Goal: Transaction & Acquisition: Purchase product/service

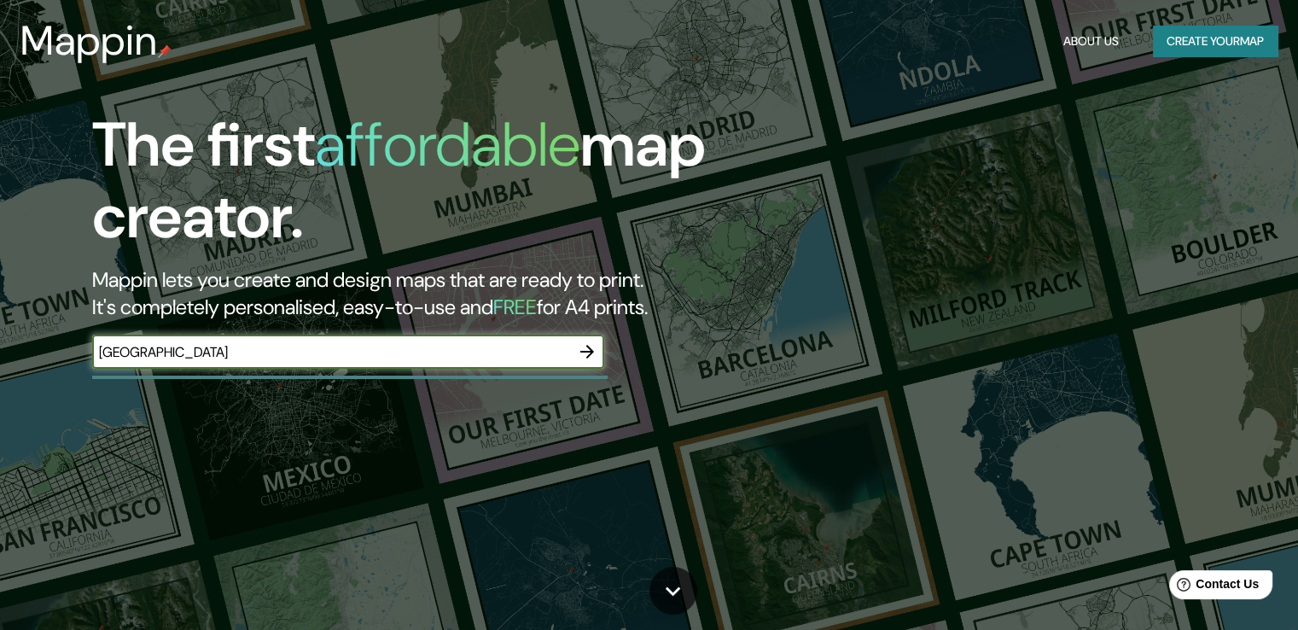
type input "[GEOGRAPHIC_DATA]"
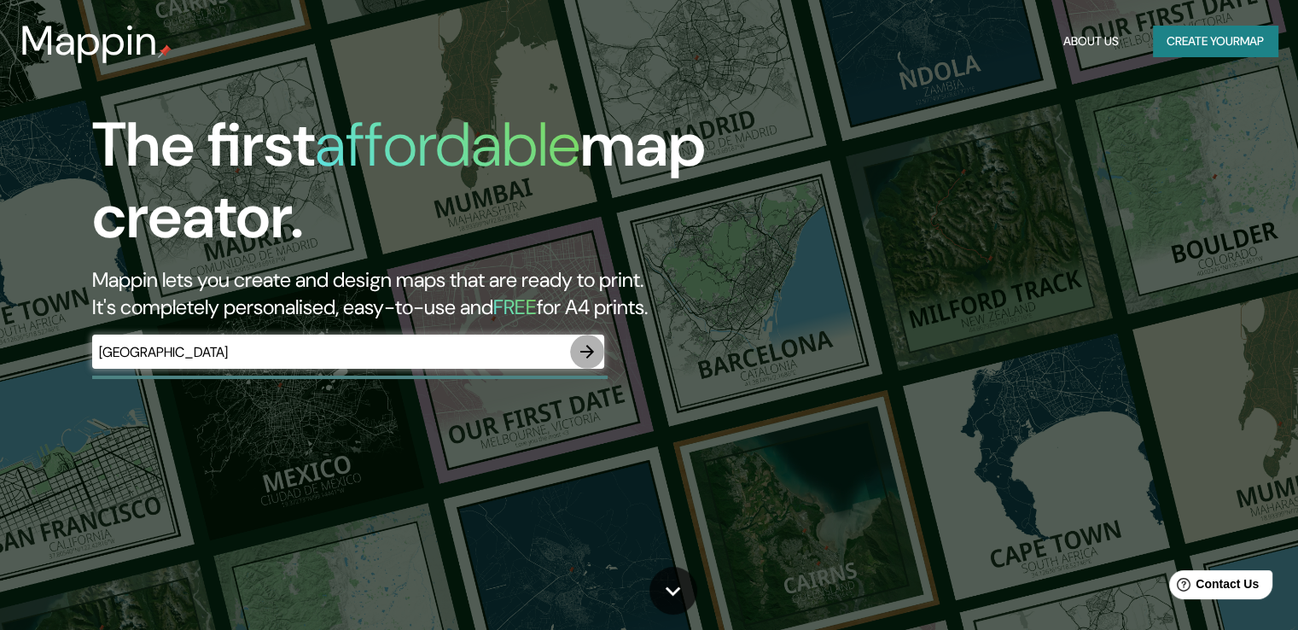
click at [582, 350] on icon "button" at bounding box center [587, 351] width 20 height 20
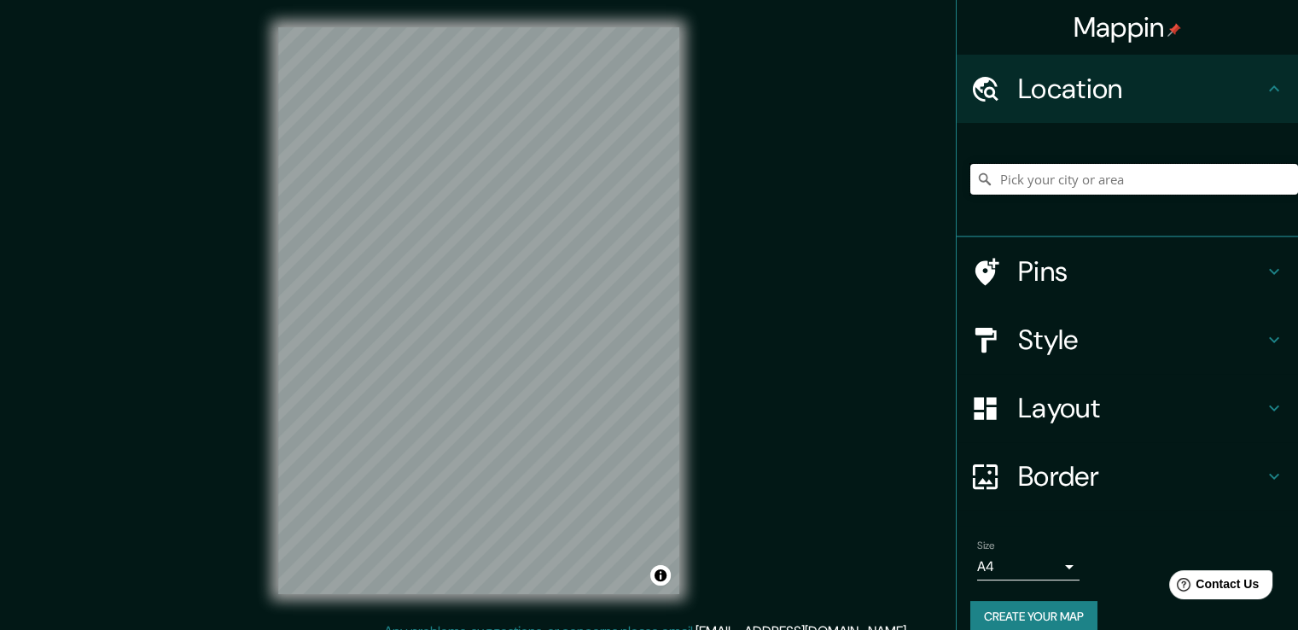
click at [1072, 184] on input "Pick your city or area" at bounding box center [1135, 179] width 328 height 31
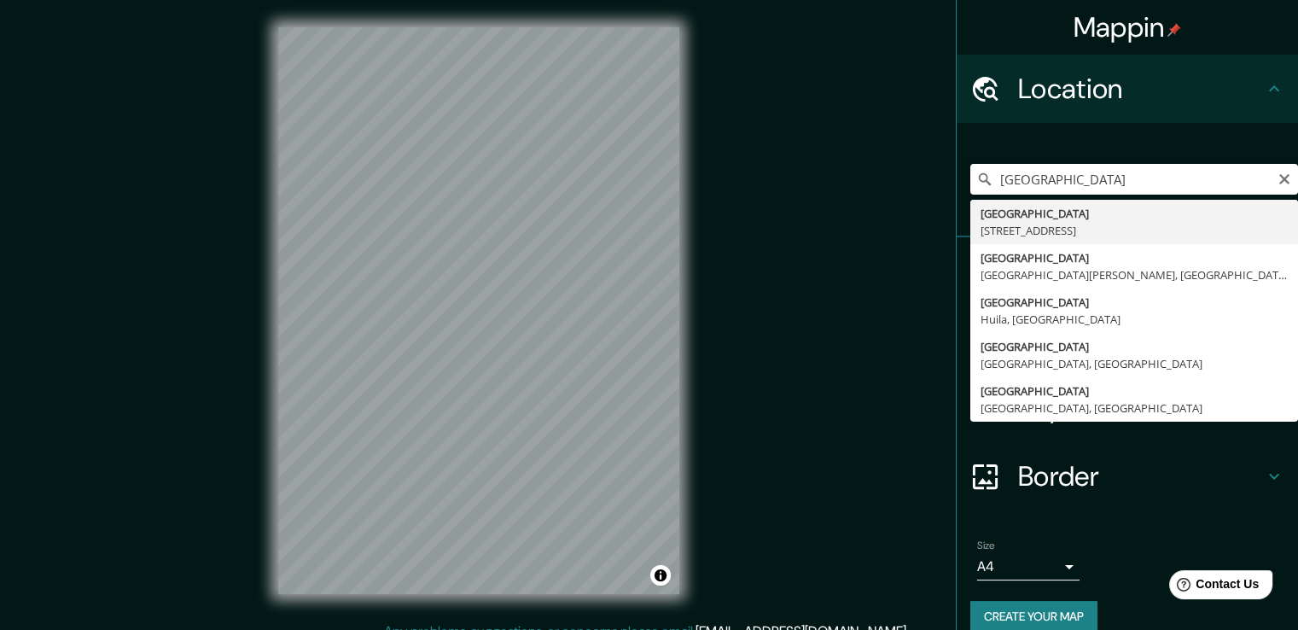
type input "[STREET_ADDRESS]"
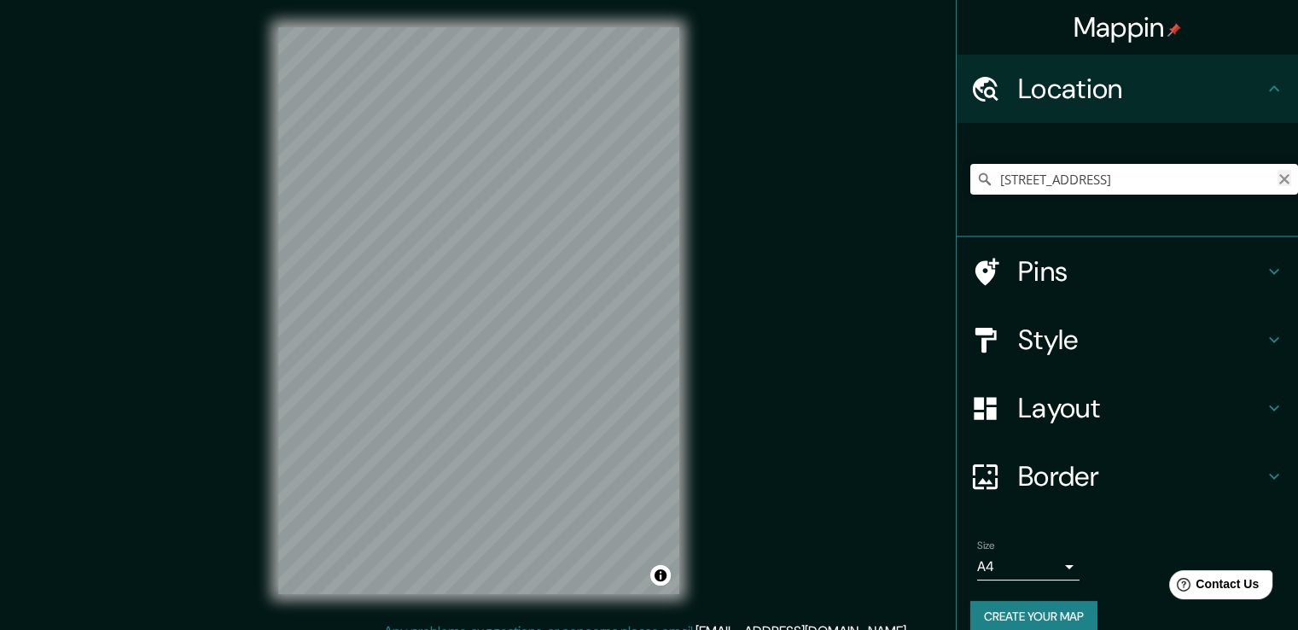
click at [1280, 184] on icon "Clear" at bounding box center [1285, 179] width 10 height 10
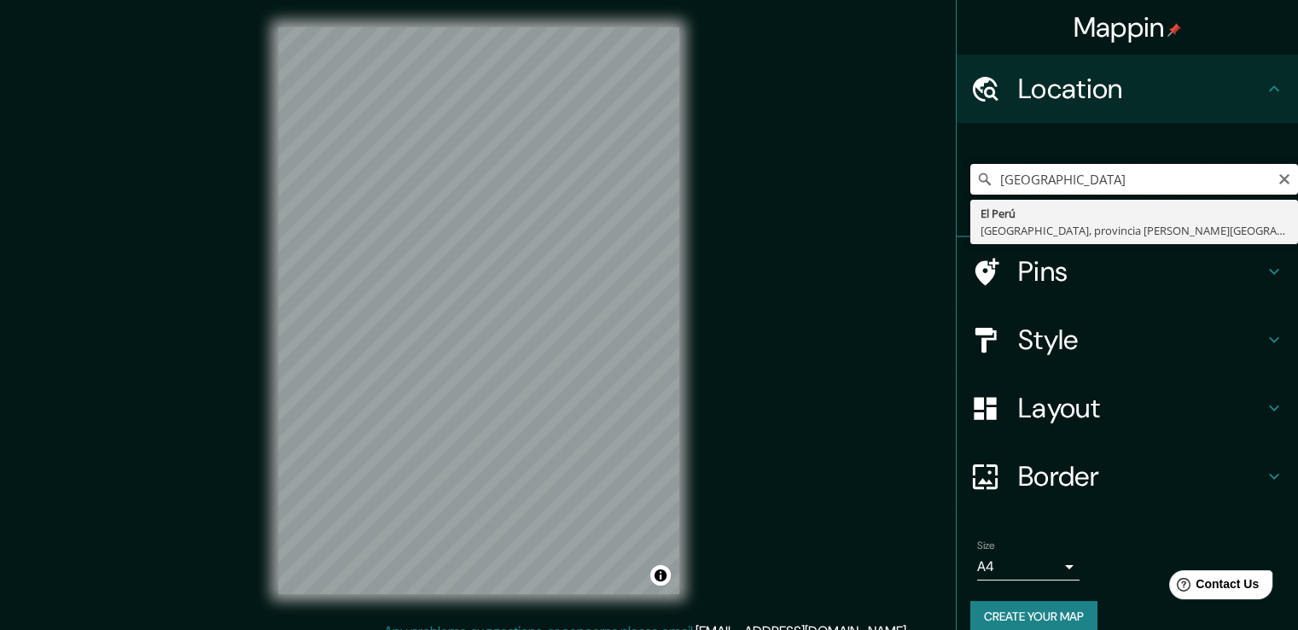
drag, startPoint x: 1150, startPoint y: 180, endPoint x: 960, endPoint y: 178, distance: 190.4
click at [971, 178] on input "[GEOGRAPHIC_DATA]" at bounding box center [1135, 179] width 328 height 31
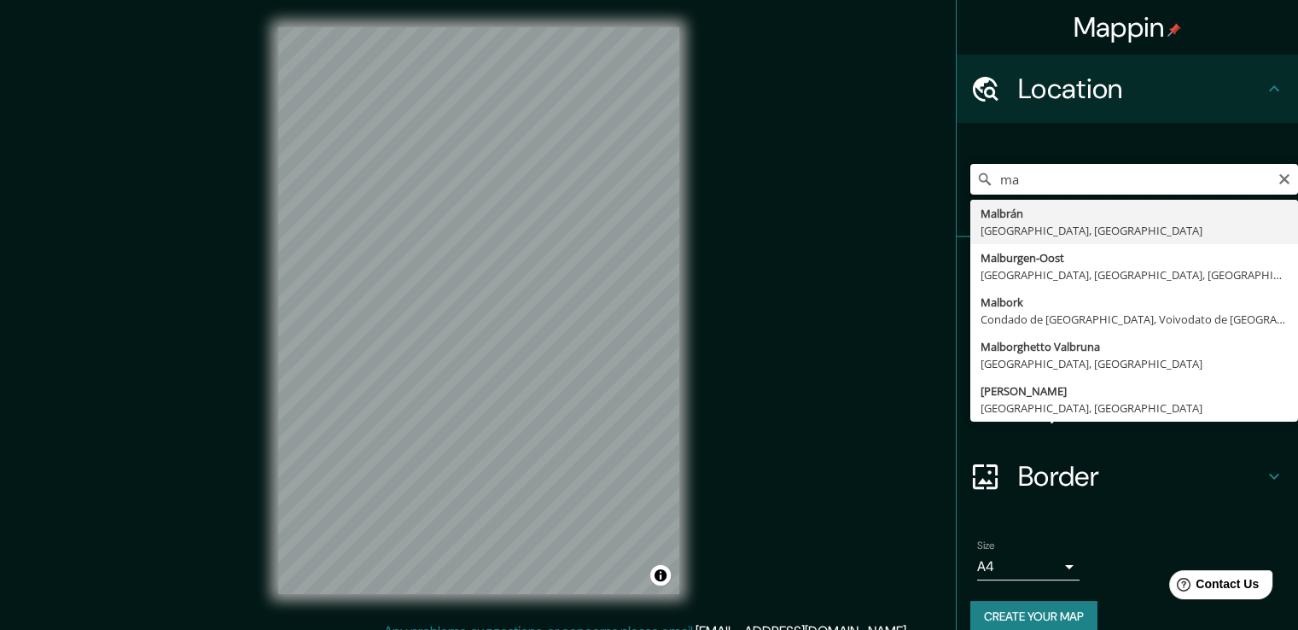
type input "m"
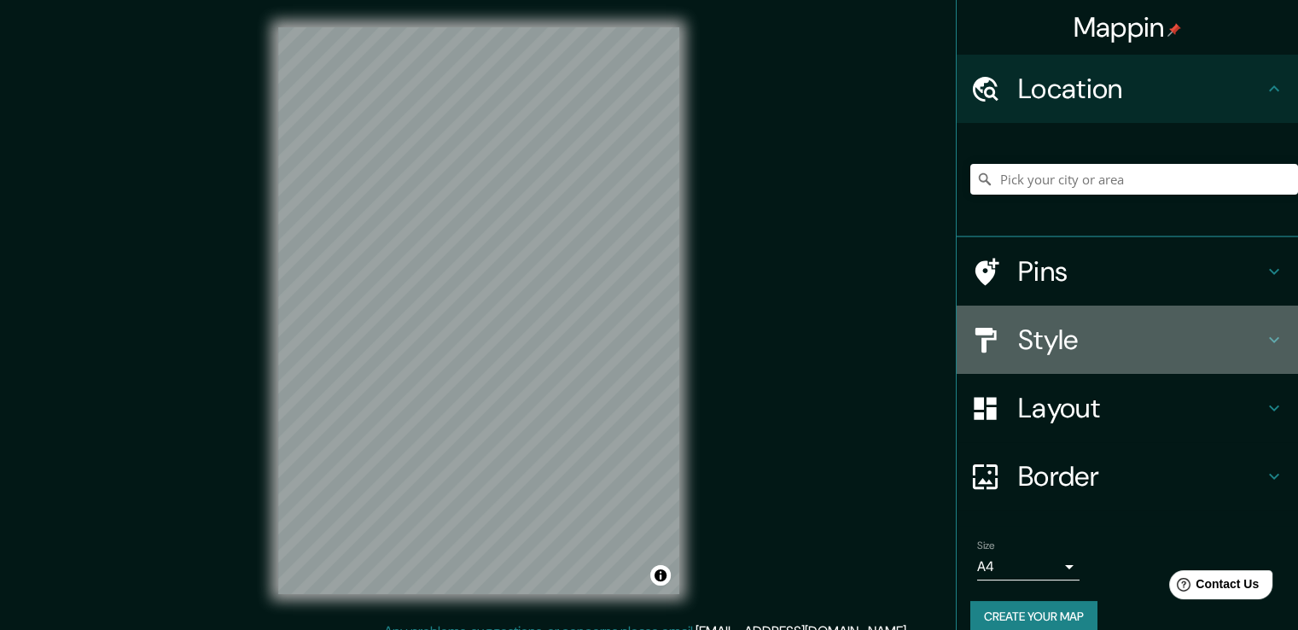
click at [1084, 328] on h4 "Style" at bounding box center [1141, 340] width 246 height 34
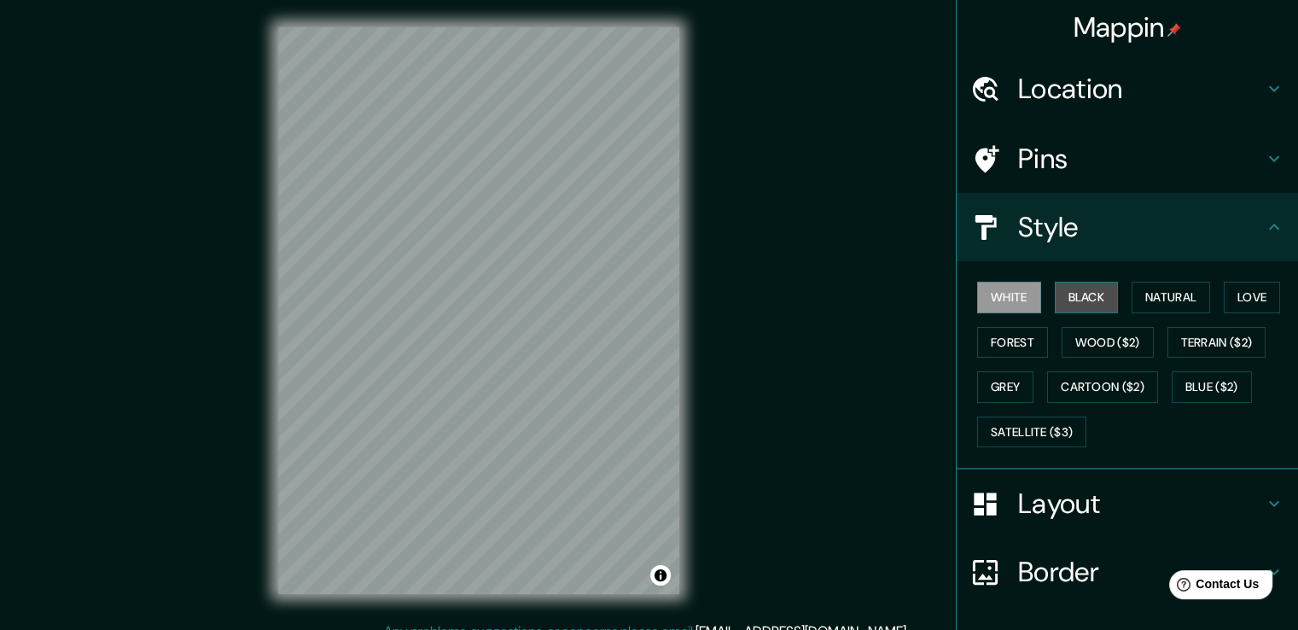
click at [1083, 307] on button "Black" at bounding box center [1087, 298] width 64 height 32
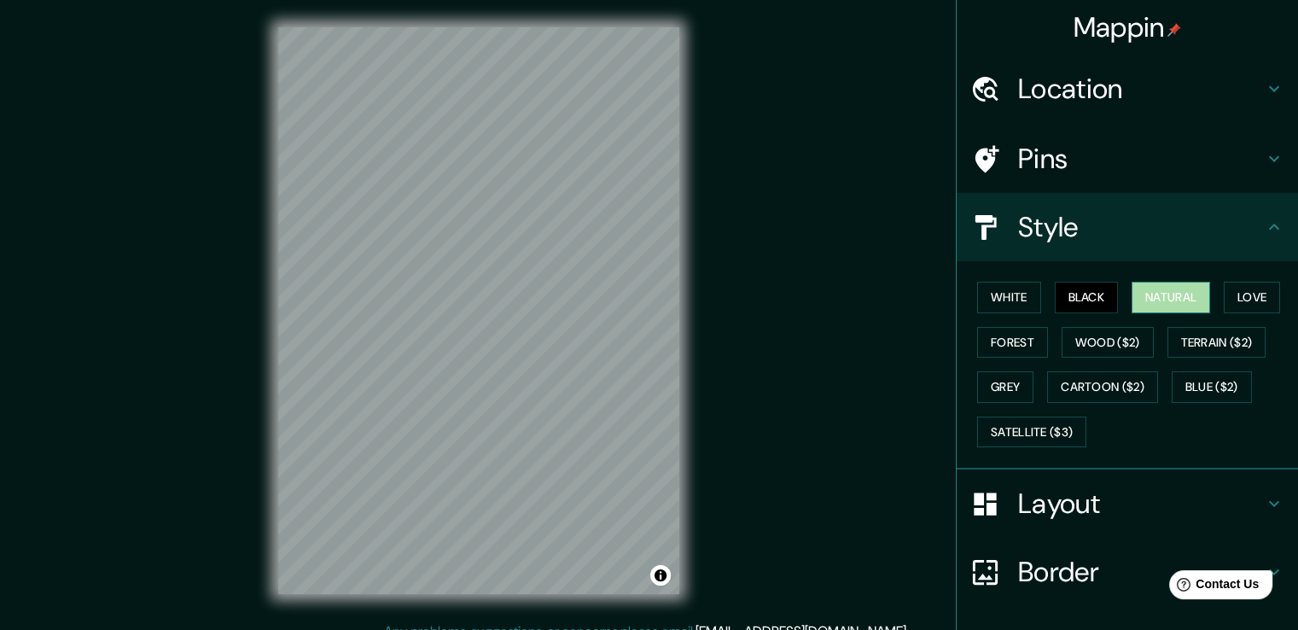
click at [1166, 305] on button "Natural" at bounding box center [1171, 298] width 79 height 32
click at [1030, 345] on button "Forest" at bounding box center [1012, 343] width 71 height 32
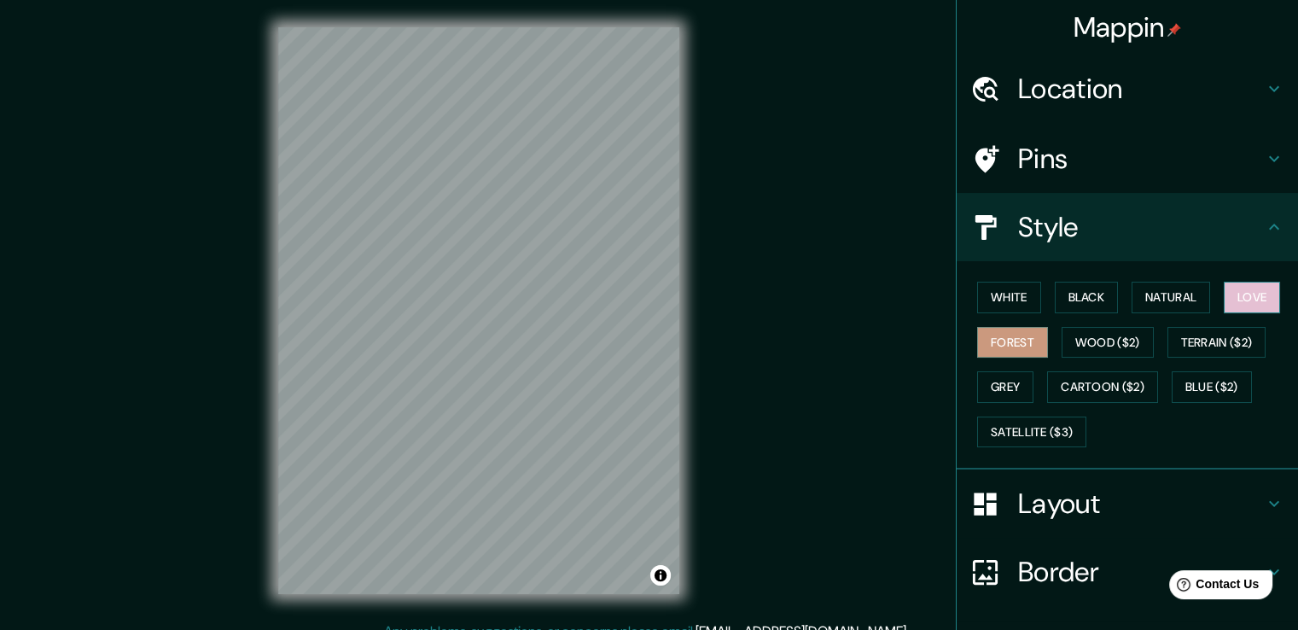
click at [1258, 289] on button "Love" at bounding box center [1252, 298] width 56 height 32
click at [1007, 387] on button "Grey" at bounding box center [1005, 387] width 56 height 32
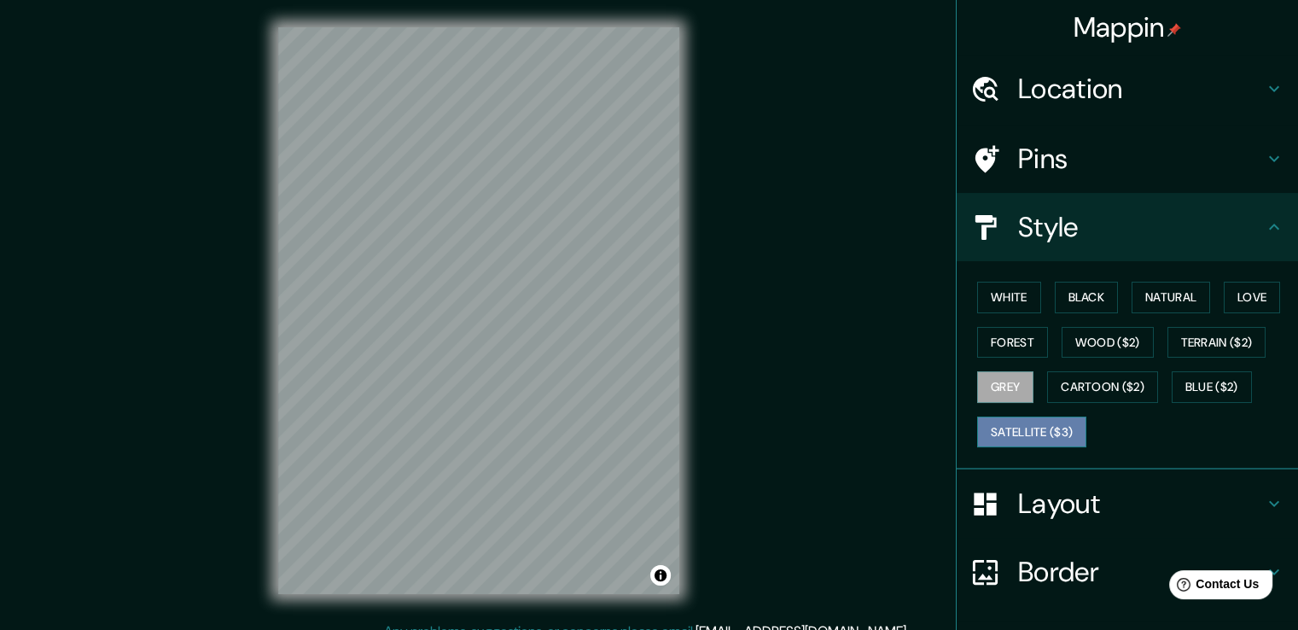
click at [1017, 425] on button "Satellite ($3)" at bounding box center [1031, 433] width 109 height 32
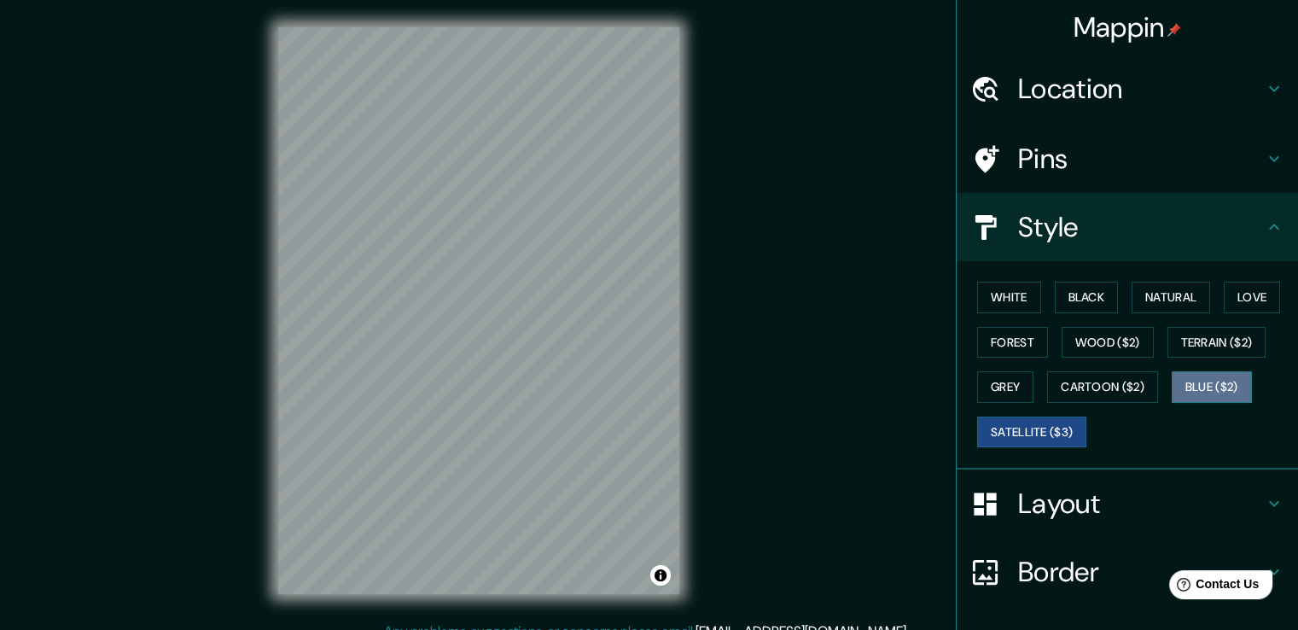
click at [1199, 376] on button "Blue ($2)" at bounding box center [1212, 387] width 80 height 32
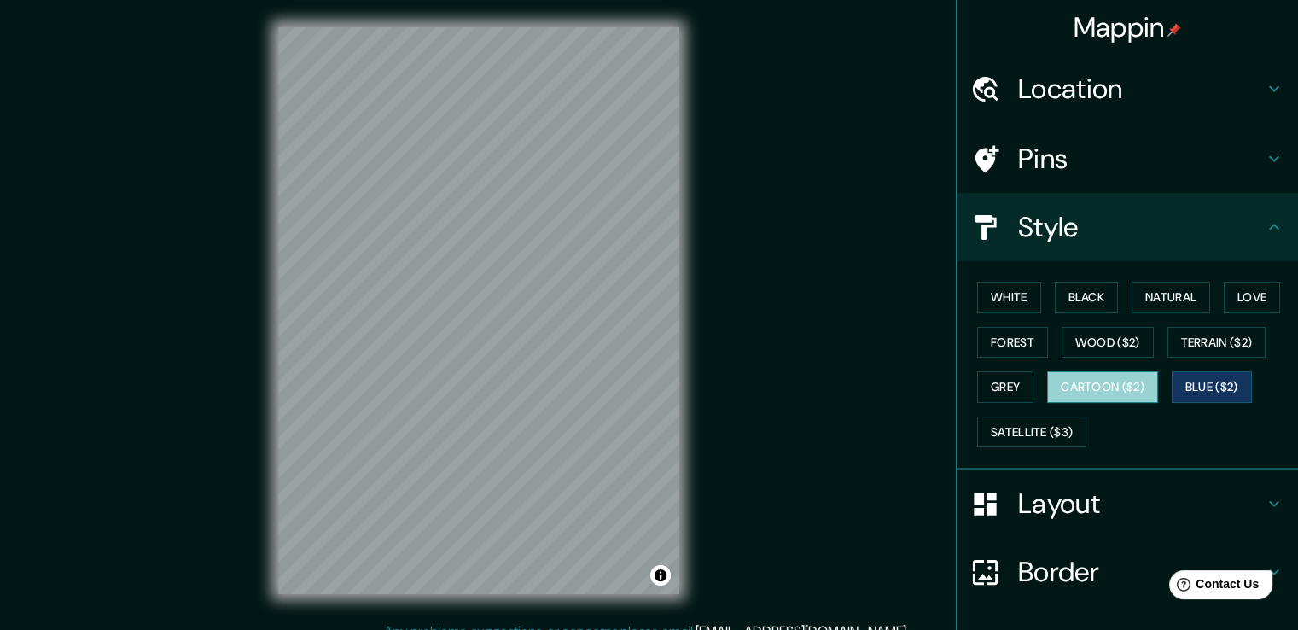
click at [1120, 385] on button "Cartoon ($2)" at bounding box center [1103, 387] width 111 height 32
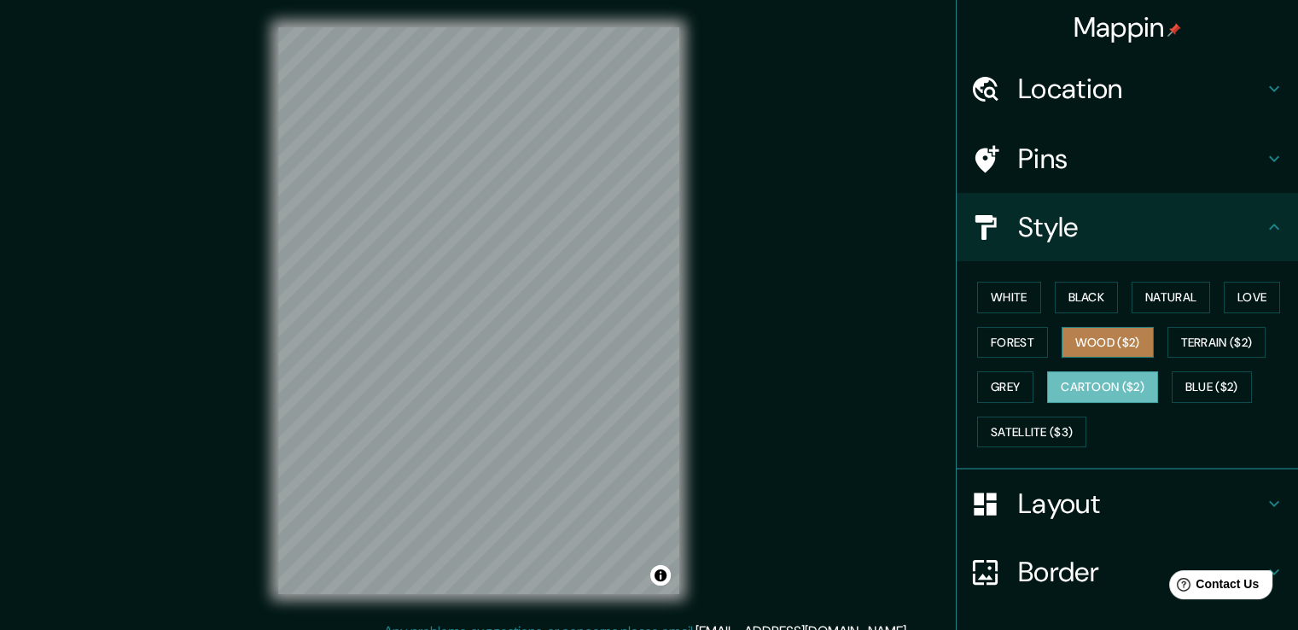
click at [1106, 340] on button "Wood ($2)" at bounding box center [1108, 343] width 92 height 32
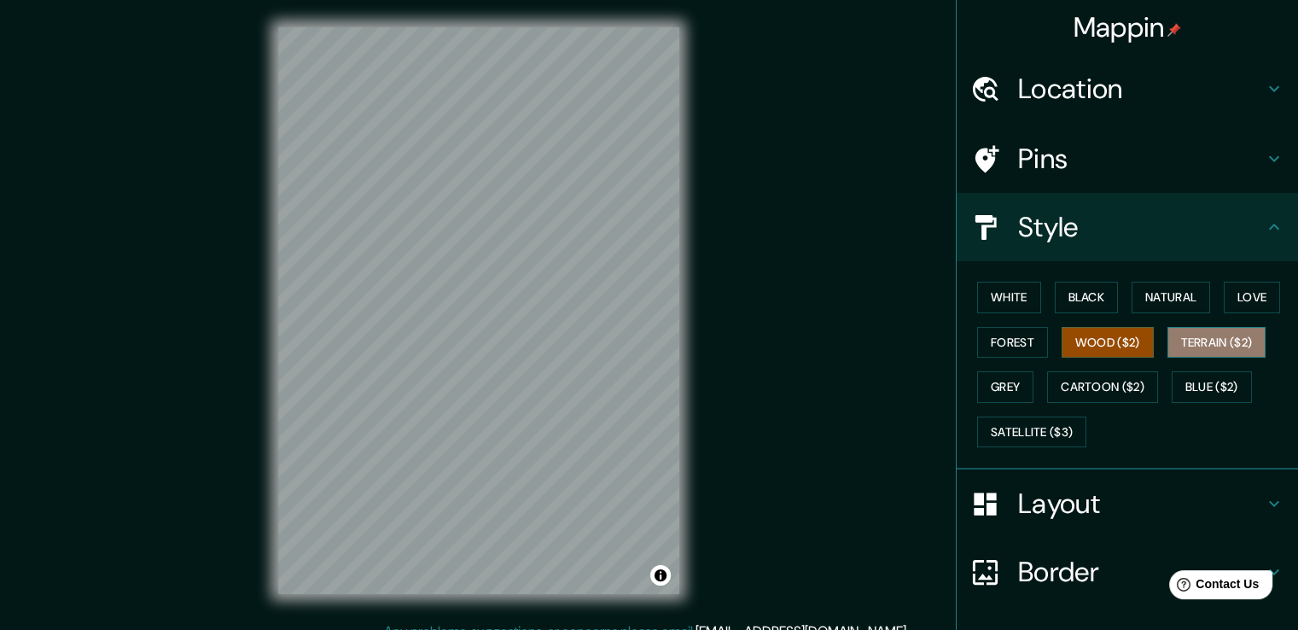
click at [1190, 354] on button "Terrain ($2)" at bounding box center [1217, 343] width 99 height 32
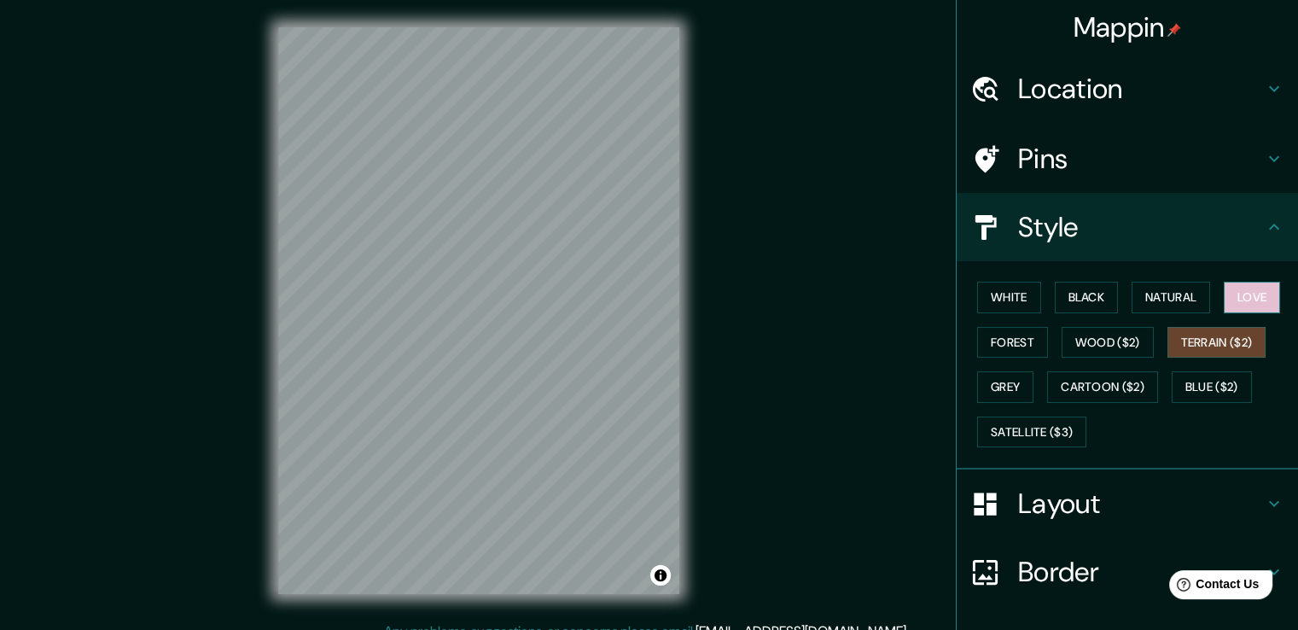
click at [1229, 307] on button "Love" at bounding box center [1252, 298] width 56 height 32
click at [1141, 298] on button "Natural" at bounding box center [1171, 298] width 79 height 32
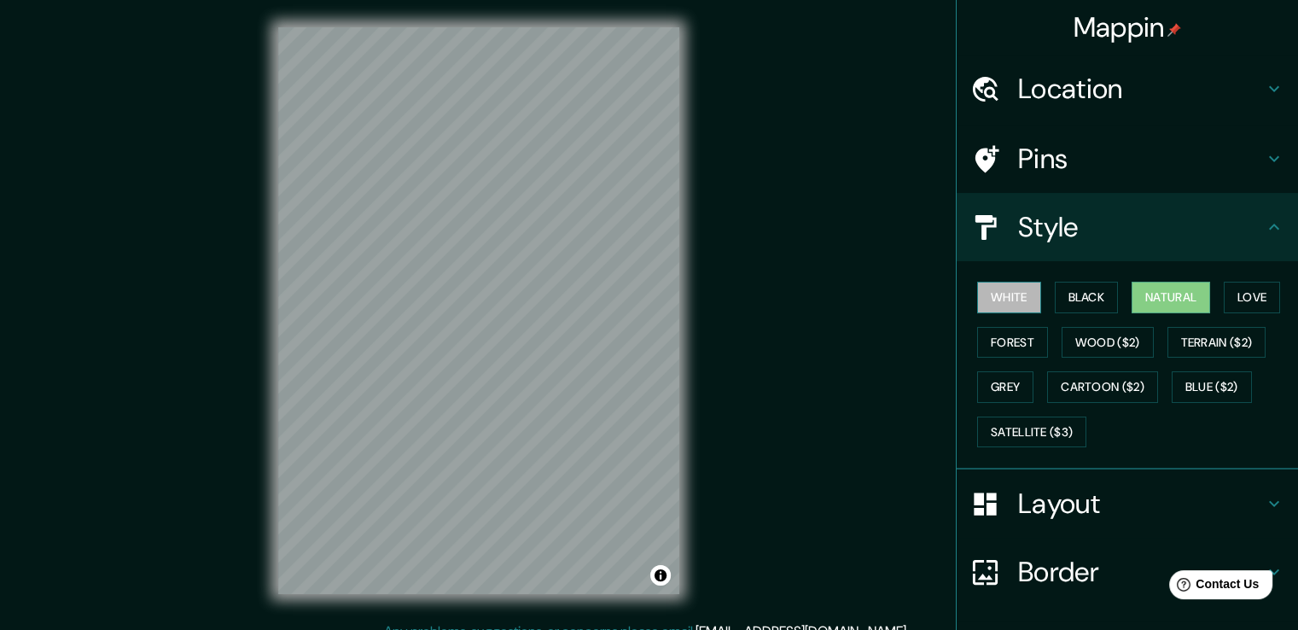
click at [1004, 293] on button "White" at bounding box center [1009, 298] width 64 height 32
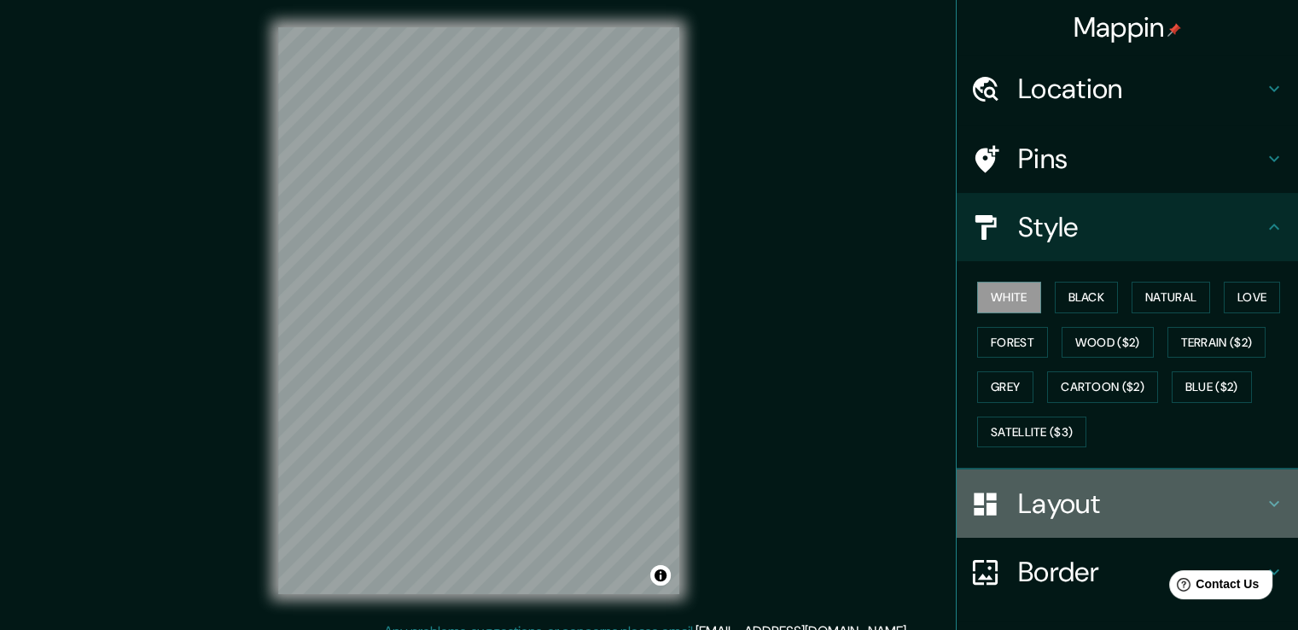
click at [1022, 499] on h4 "Layout" at bounding box center [1141, 504] width 246 height 34
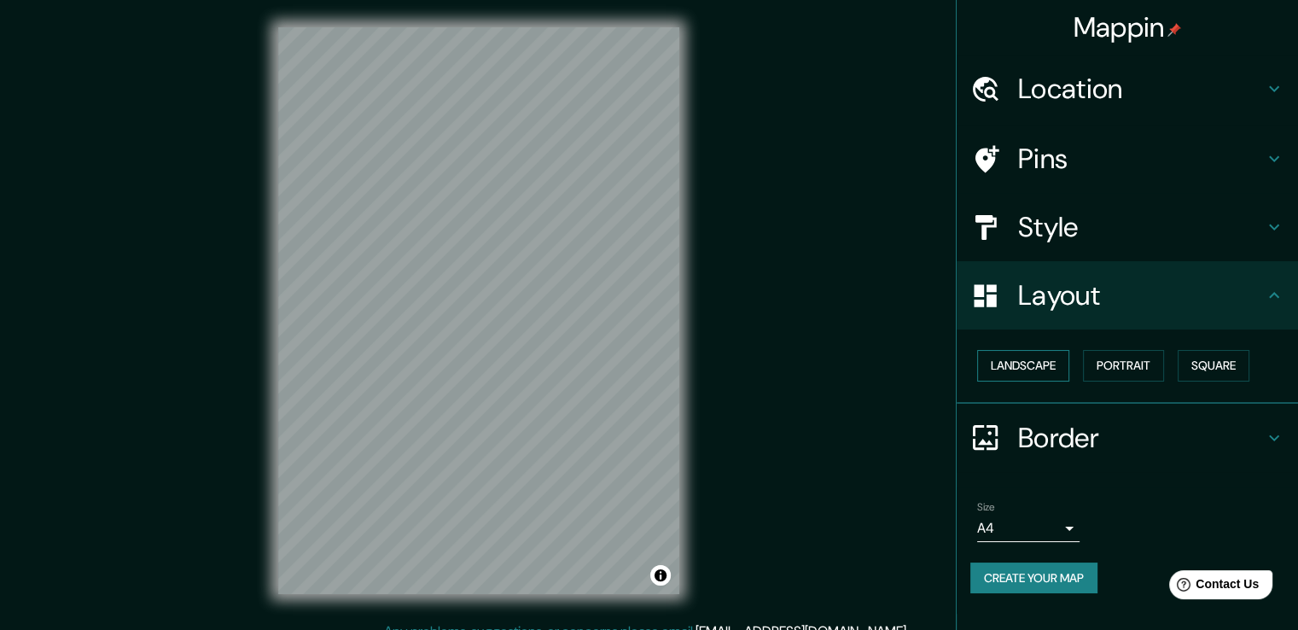
click at [1067, 364] on button "Landscape" at bounding box center [1023, 366] width 92 height 32
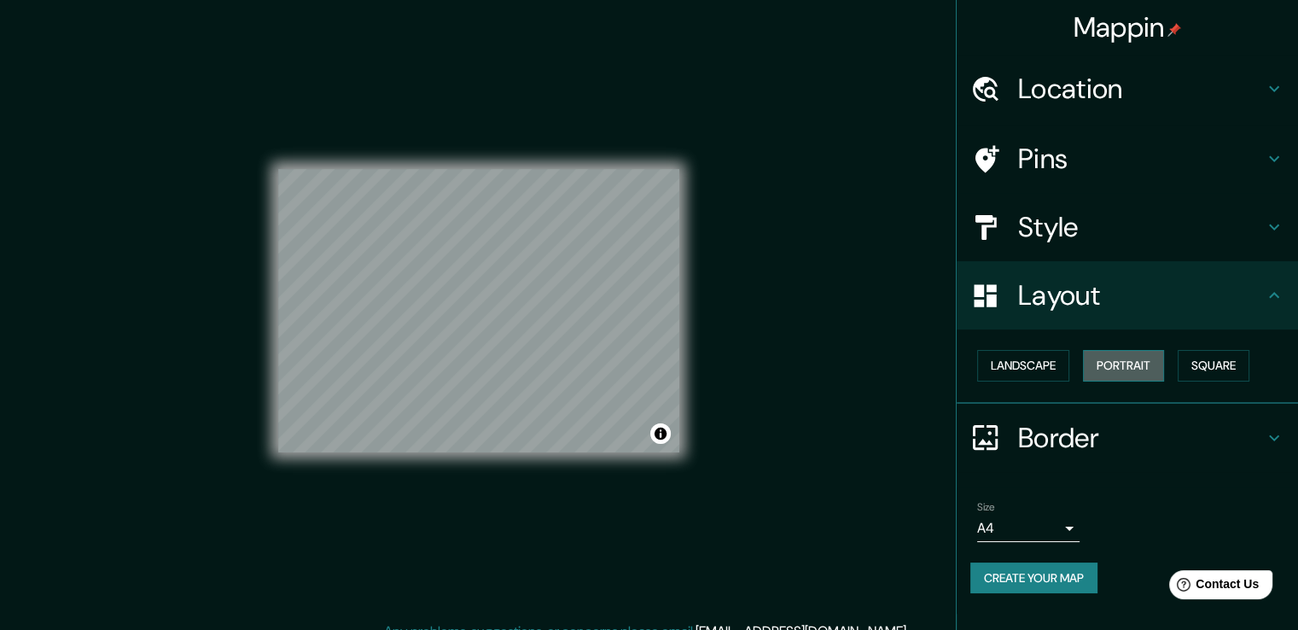
click at [1107, 366] on button "Portrait" at bounding box center [1123, 366] width 81 height 32
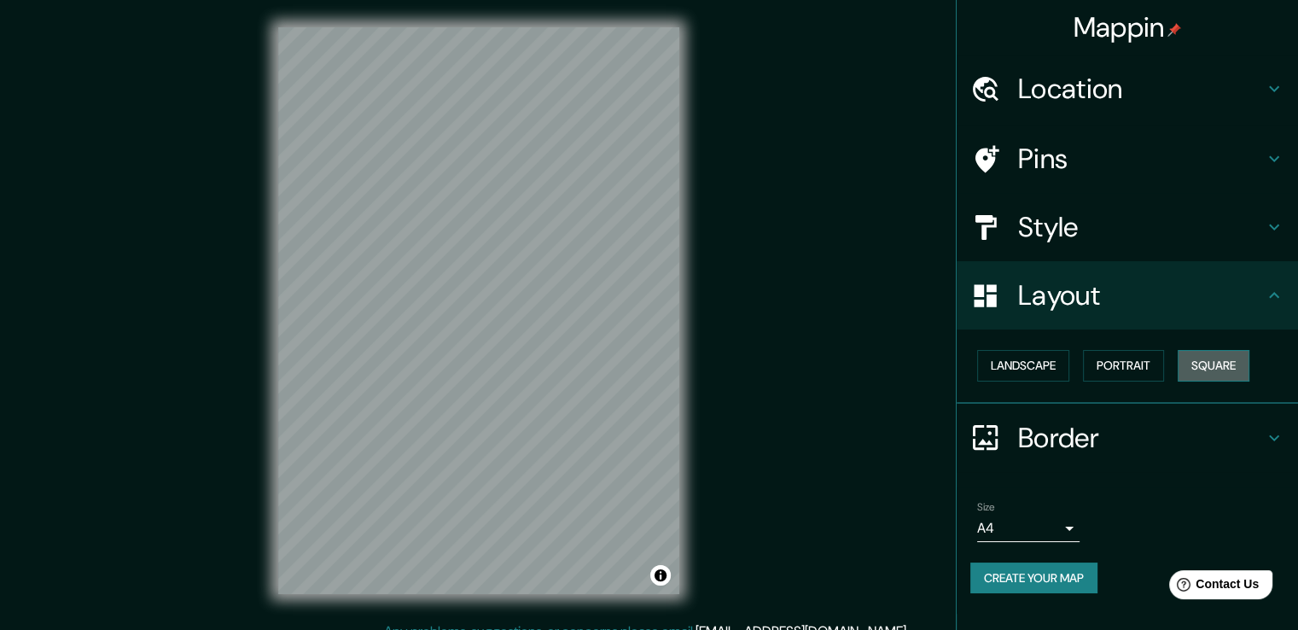
click at [1202, 376] on button "Square" at bounding box center [1214, 366] width 72 height 32
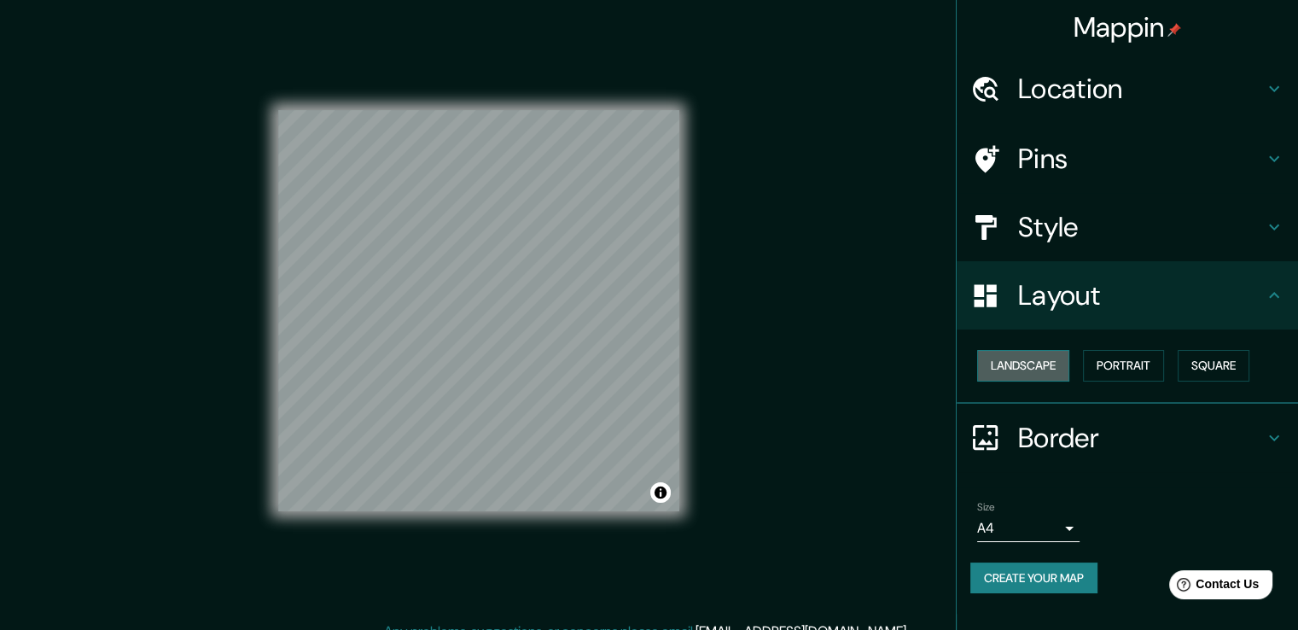
click at [1042, 352] on button "Landscape" at bounding box center [1023, 366] width 92 height 32
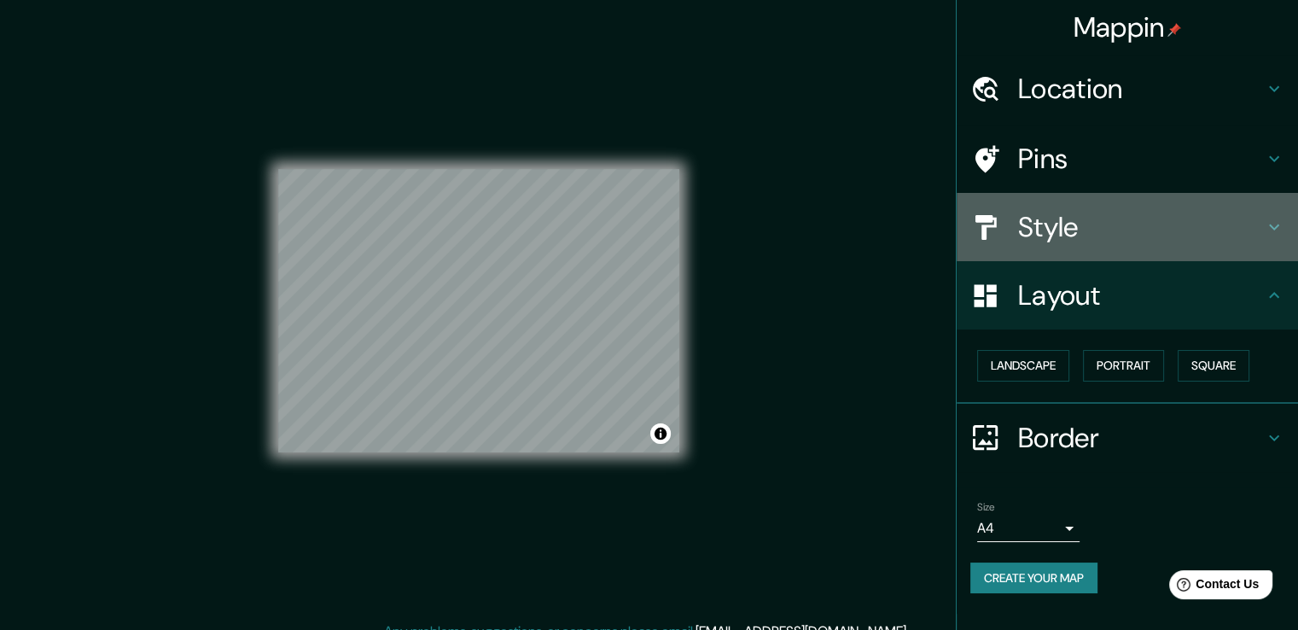
click at [1086, 257] on div "Style" at bounding box center [1127, 227] width 341 height 68
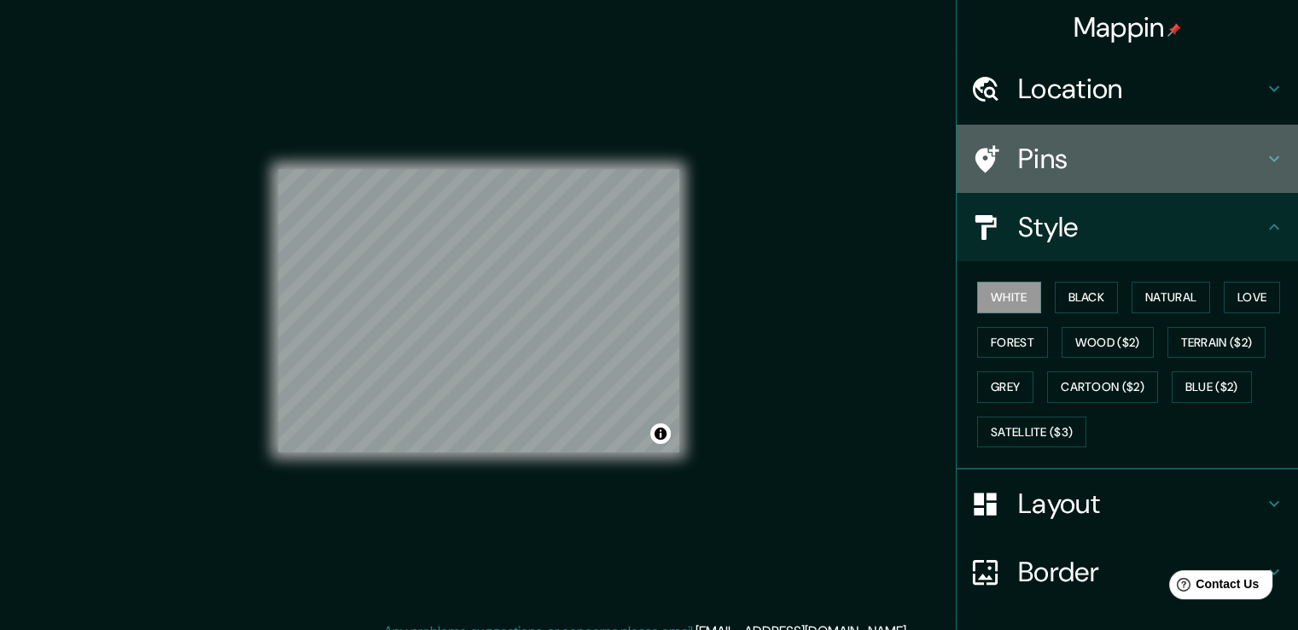
click at [1089, 143] on h4 "Pins" at bounding box center [1141, 159] width 246 height 34
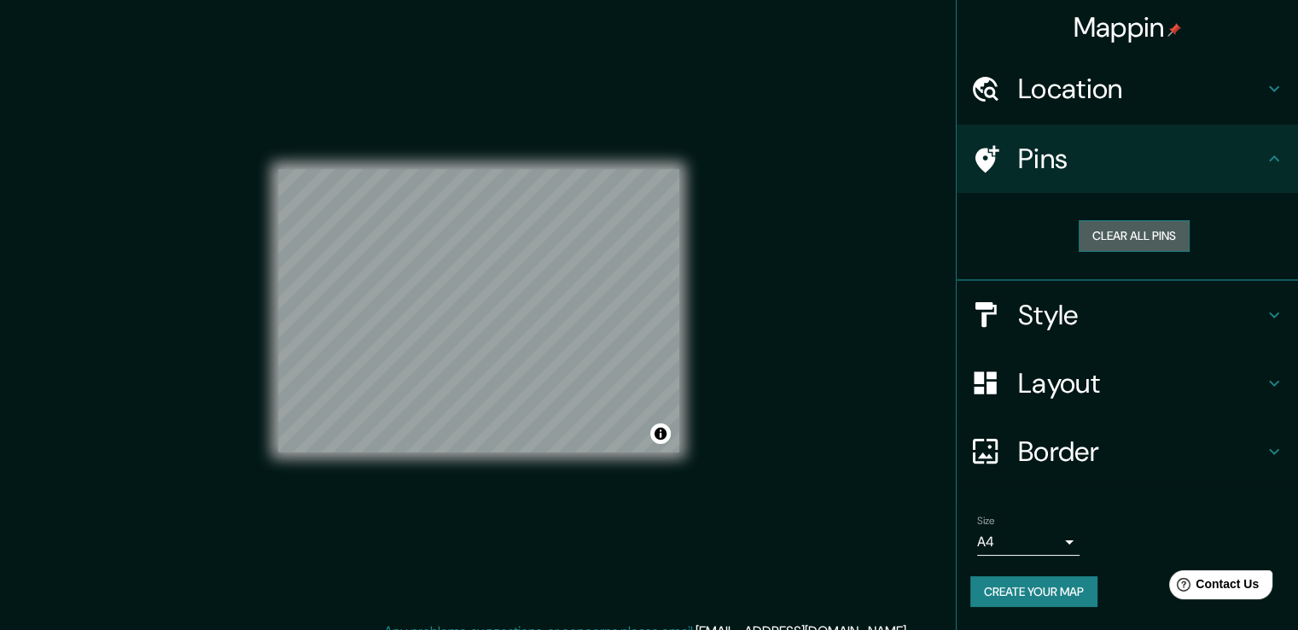
click at [1112, 231] on button "Clear all pins" at bounding box center [1134, 236] width 111 height 32
